Goal: Transaction & Acquisition: Purchase product/service

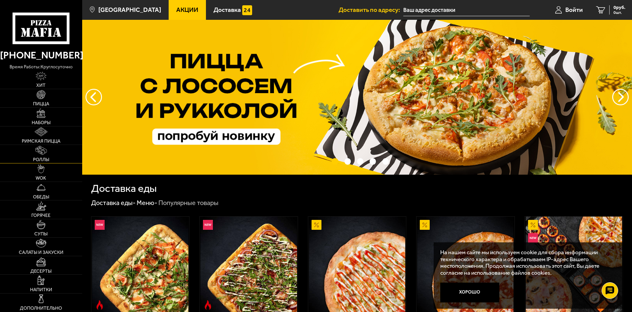
click at [40, 155] on link "Роллы" at bounding box center [41, 154] width 82 height 18
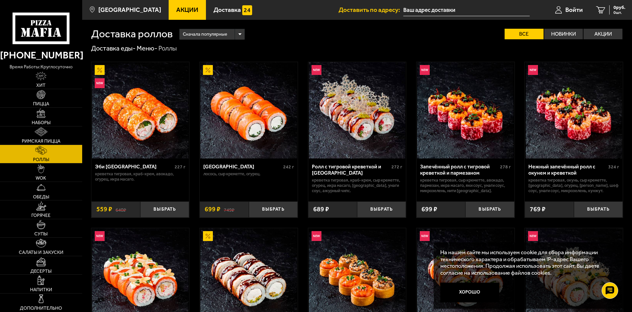
click at [255, 146] on img at bounding box center [248, 110] width 96 height 96
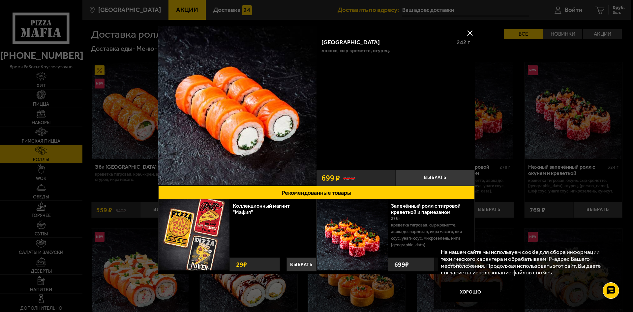
click at [468, 34] on button at bounding box center [470, 33] width 10 height 10
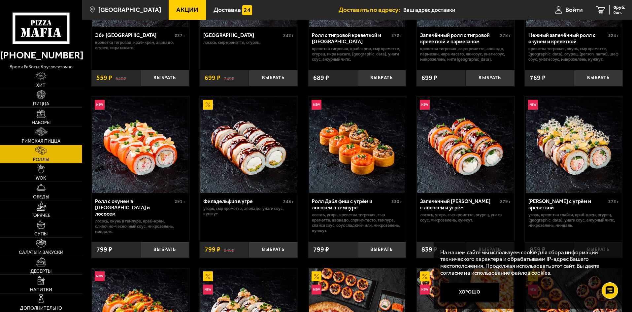
scroll to position [132, 0]
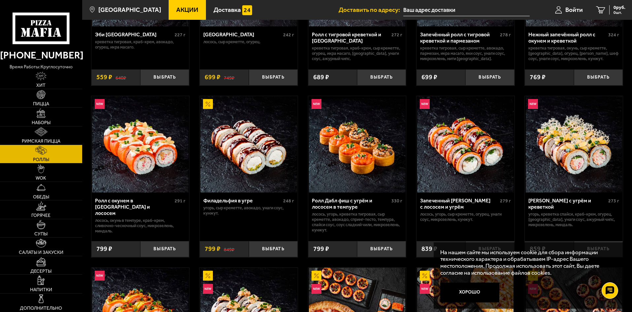
click at [266, 162] on img at bounding box center [248, 144] width 96 height 96
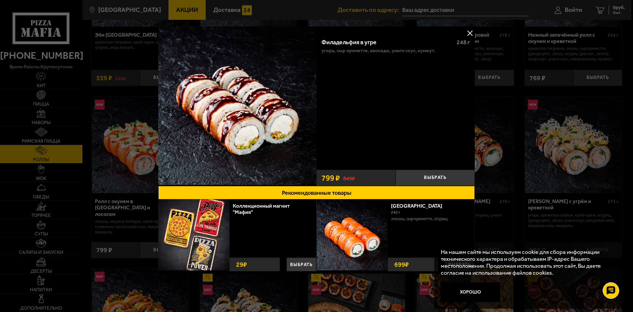
click at [470, 32] on button at bounding box center [470, 33] width 10 height 10
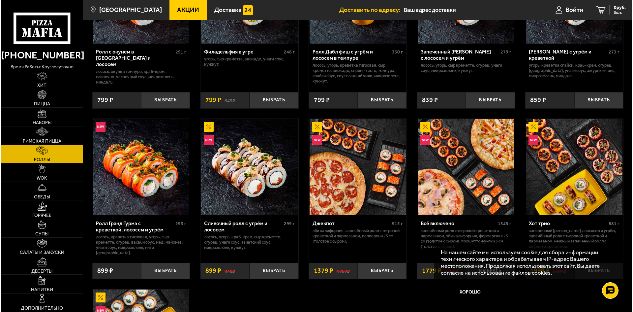
scroll to position [297, 0]
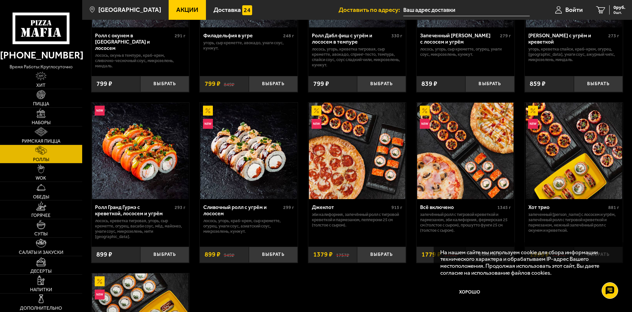
click at [138, 149] on img at bounding box center [140, 151] width 96 height 96
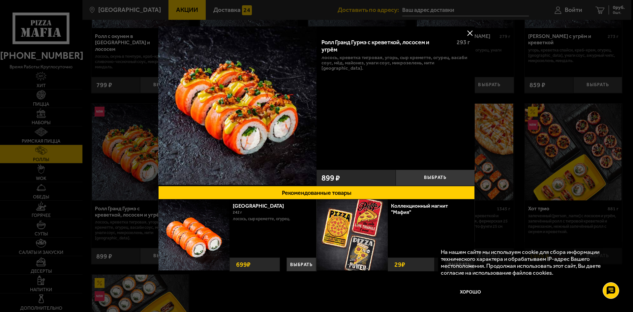
click at [471, 33] on button at bounding box center [470, 33] width 10 height 10
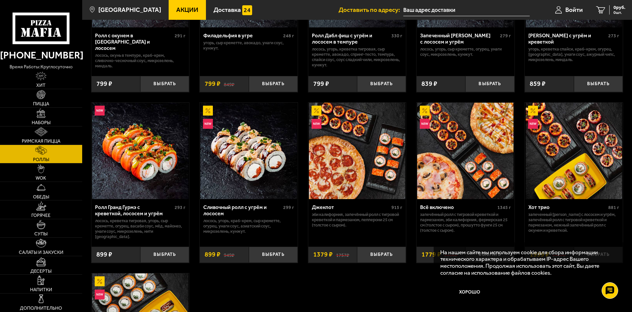
click at [550, 133] on img at bounding box center [574, 151] width 96 height 96
